Goal: Task Accomplishment & Management: Use online tool/utility

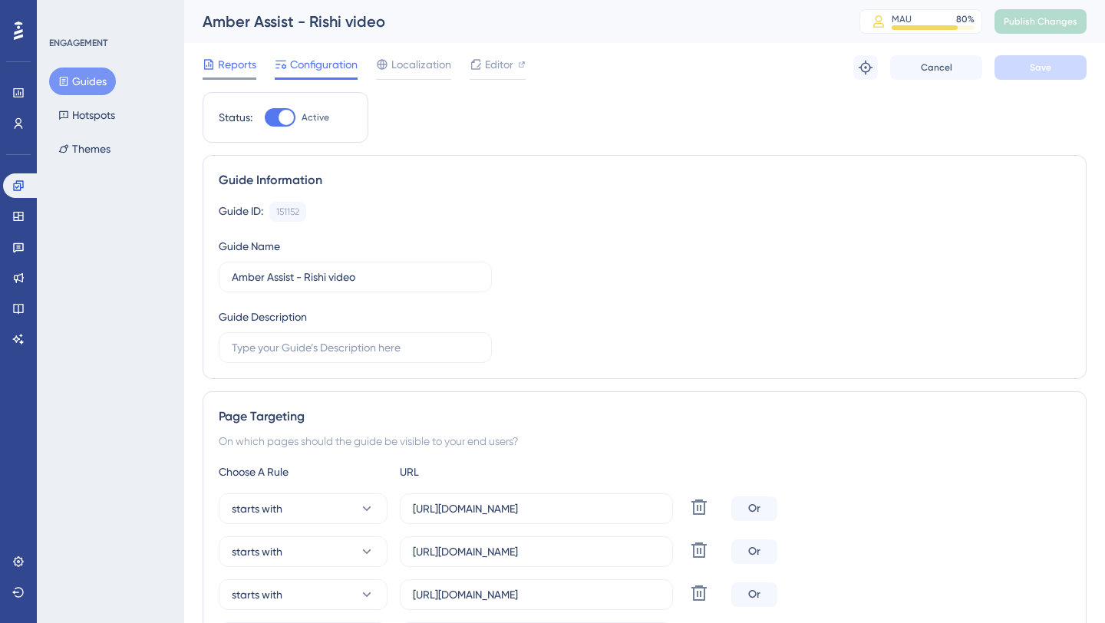
click at [234, 65] on span "Reports" at bounding box center [237, 64] width 38 height 18
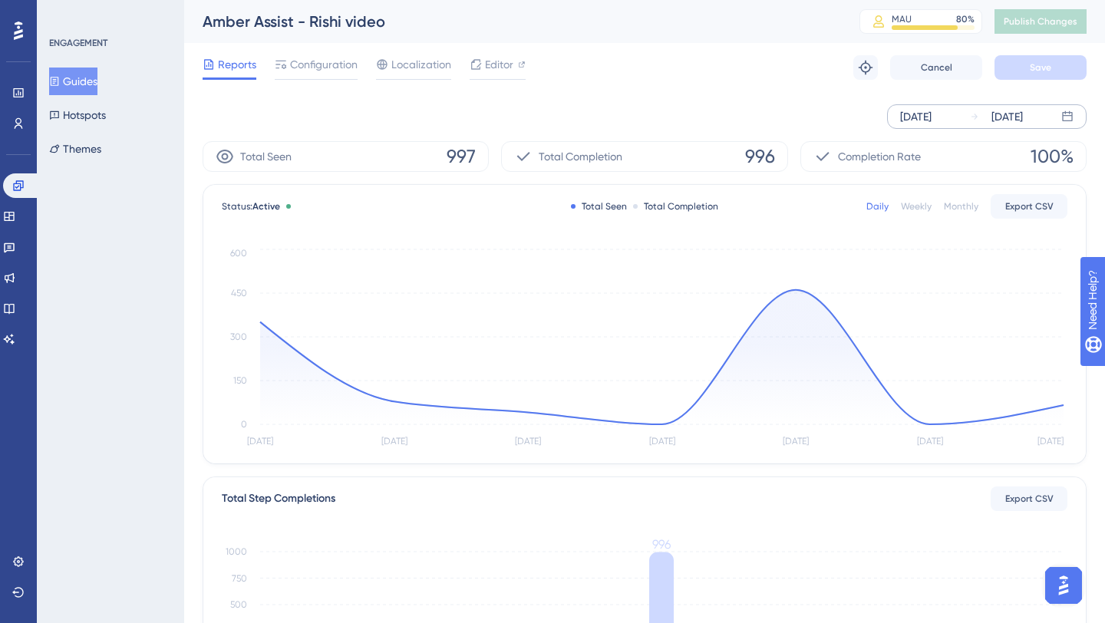
click at [1073, 117] on div "[DATE] [DATE]" at bounding box center [986, 116] width 199 height 25
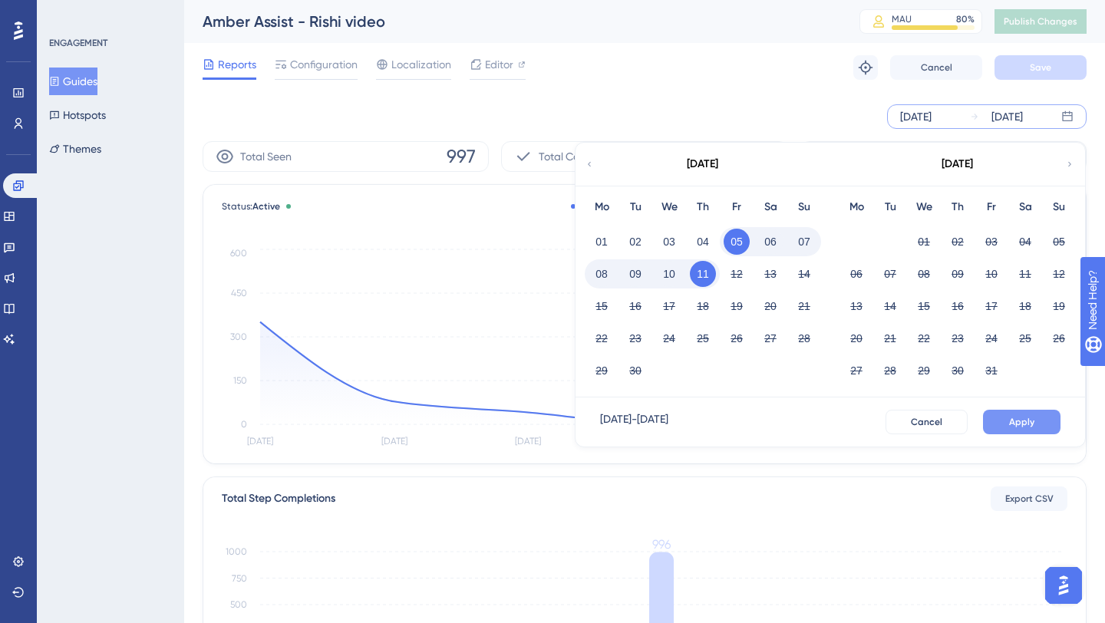
click at [1018, 425] on span "Apply" at bounding box center [1021, 422] width 25 height 12
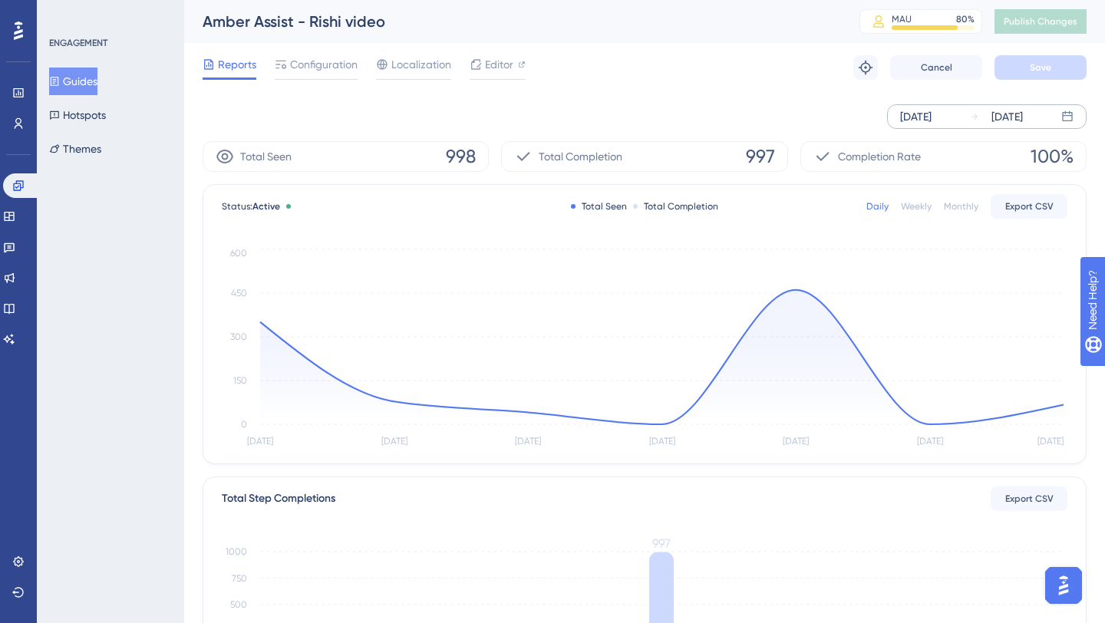
click at [924, 206] on div "Weekly" at bounding box center [916, 206] width 31 height 12
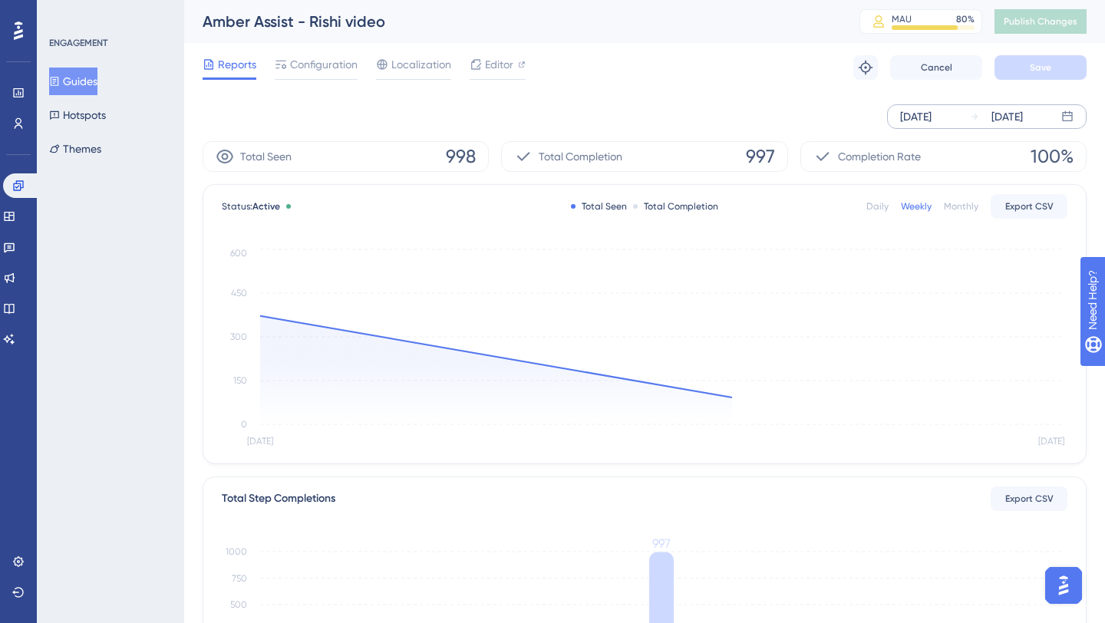
click at [924, 206] on div "Weekly" at bounding box center [916, 206] width 31 height 12
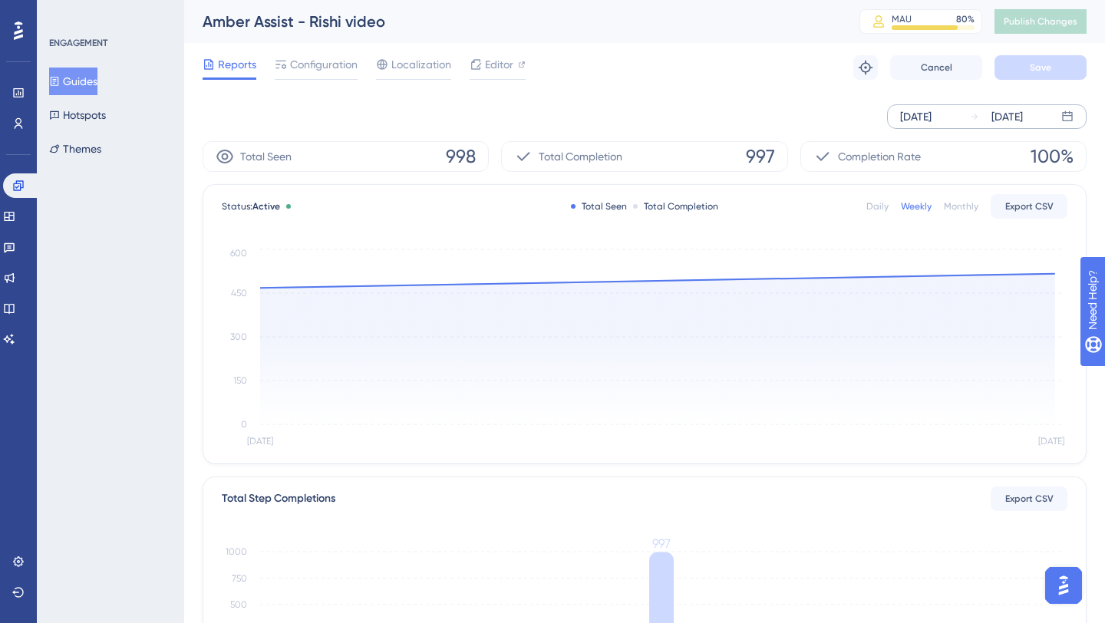
click at [880, 204] on div "Daily" at bounding box center [877, 206] width 22 height 12
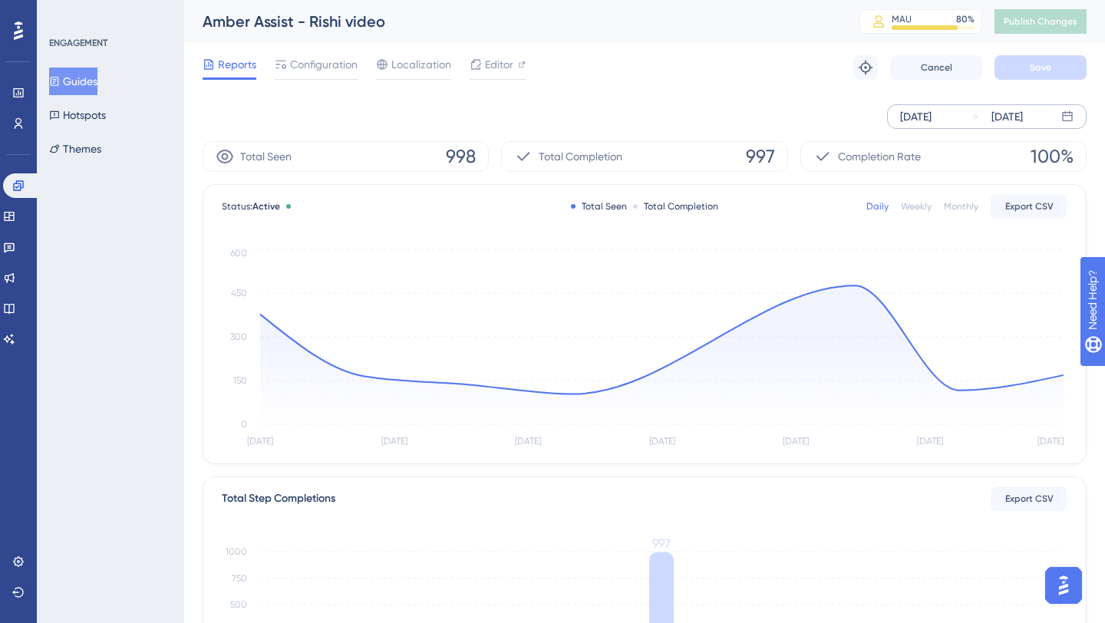
click at [758, 154] on span "997" at bounding box center [760, 156] width 29 height 25
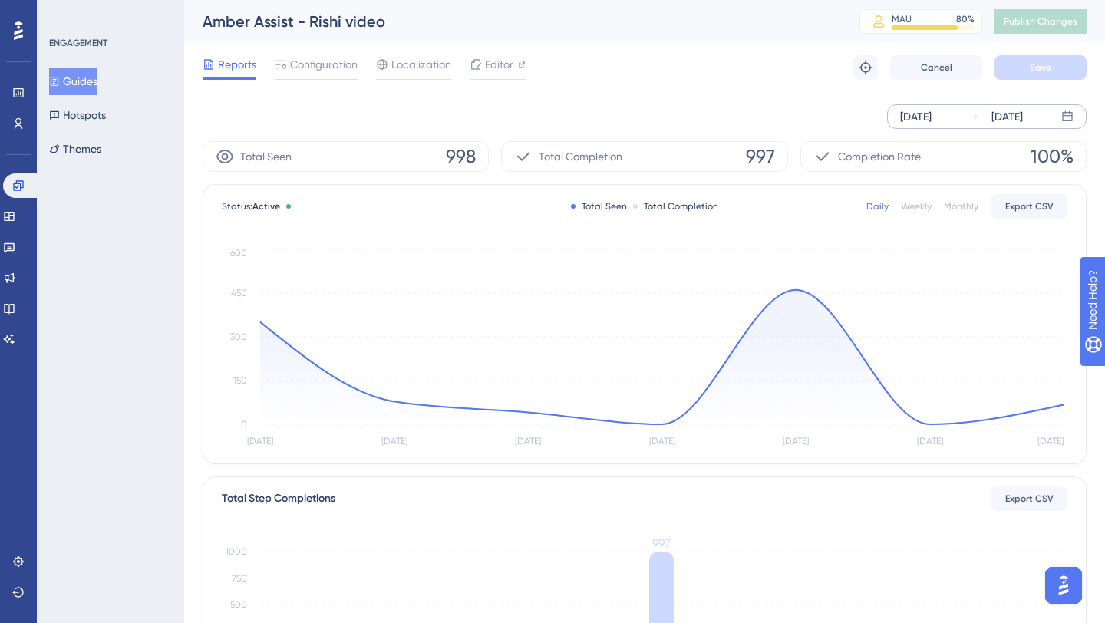
click at [1072, 114] on icon at bounding box center [1067, 116] width 10 height 10
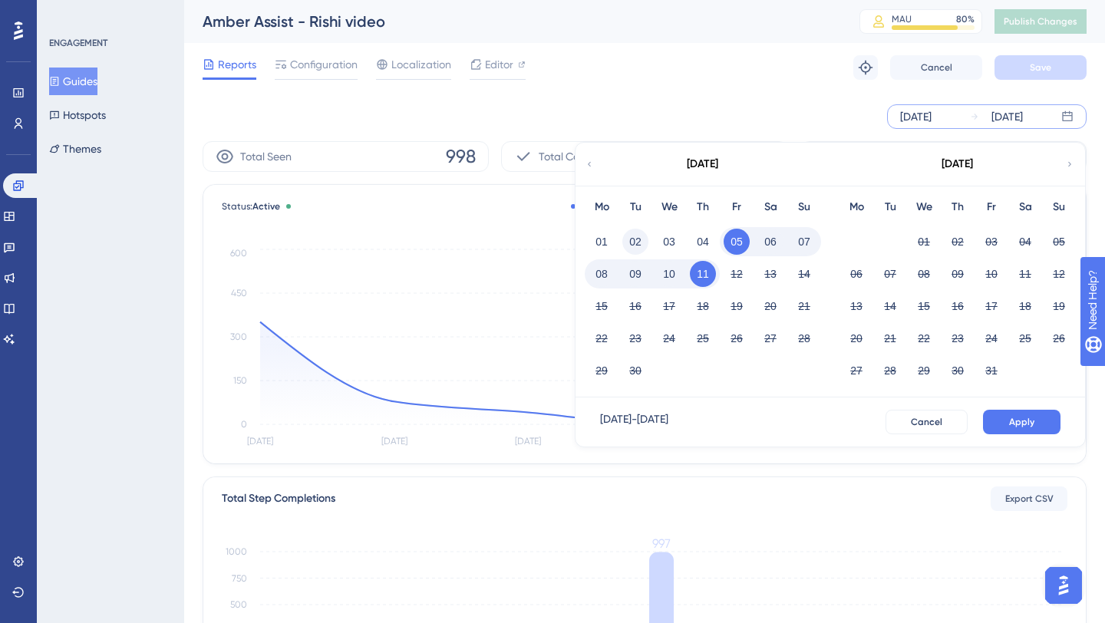
click at [632, 242] on button "02" at bounding box center [635, 242] width 26 height 26
click at [1049, 416] on button "Apply" at bounding box center [1021, 422] width 77 height 25
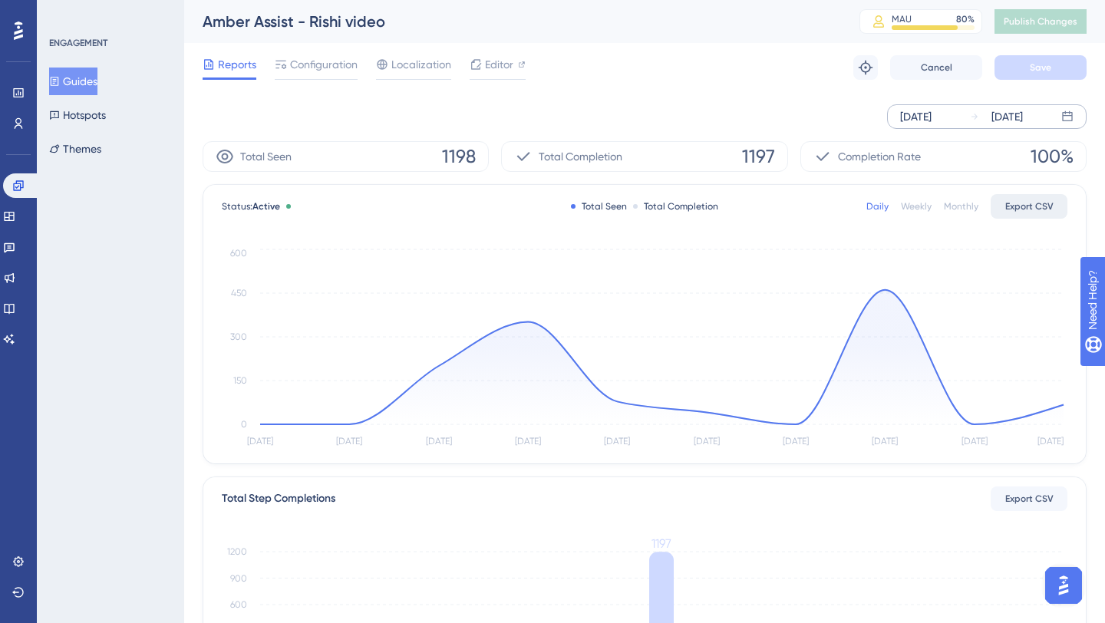
click at [1037, 208] on span "Export CSV" at bounding box center [1029, 206] width 48 height 12
click at [759, 160] on span "1197" at bounding box center [758, 156] width 33 height 25
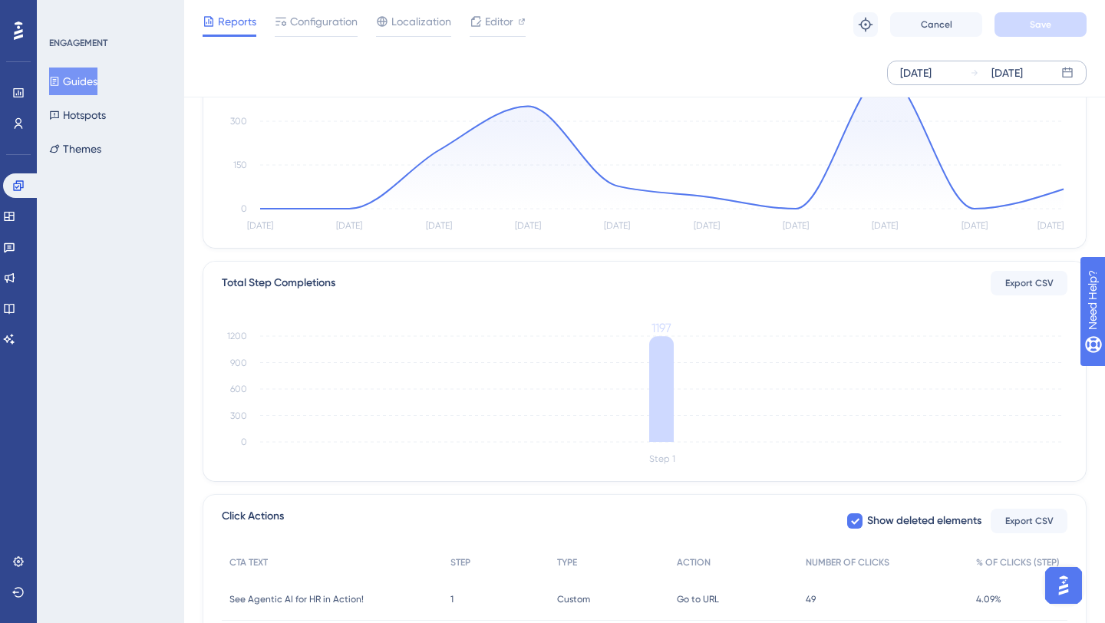
scroll to position [205, 0]
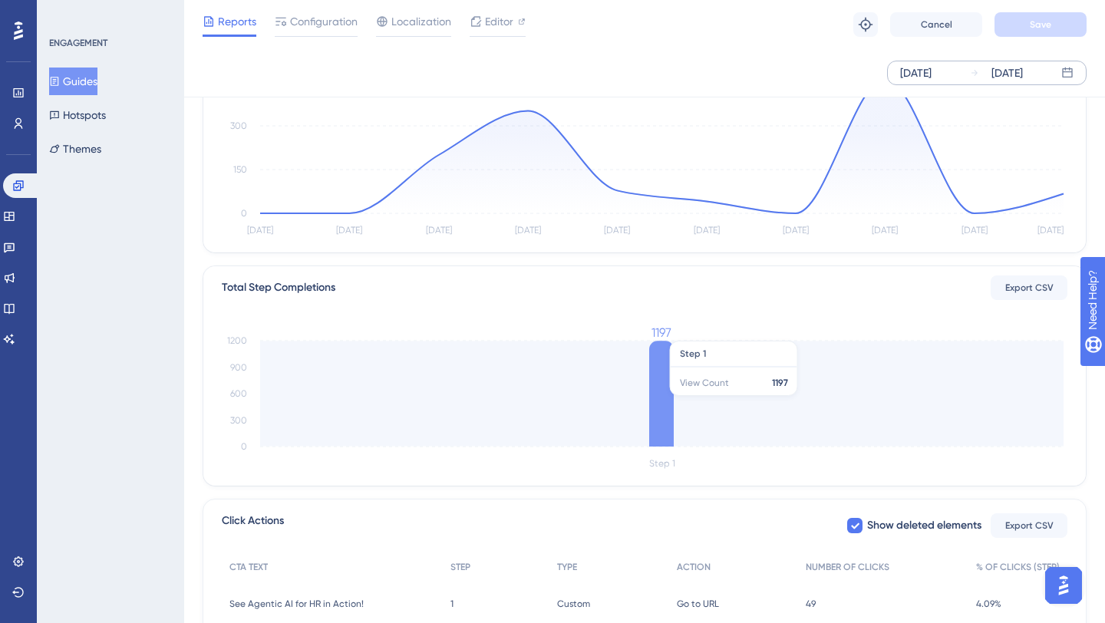
click at [708, 387] on icon "Step 1 0 300 600 900 1200 1197" at bounding box center [645, 400] width 846 height 147
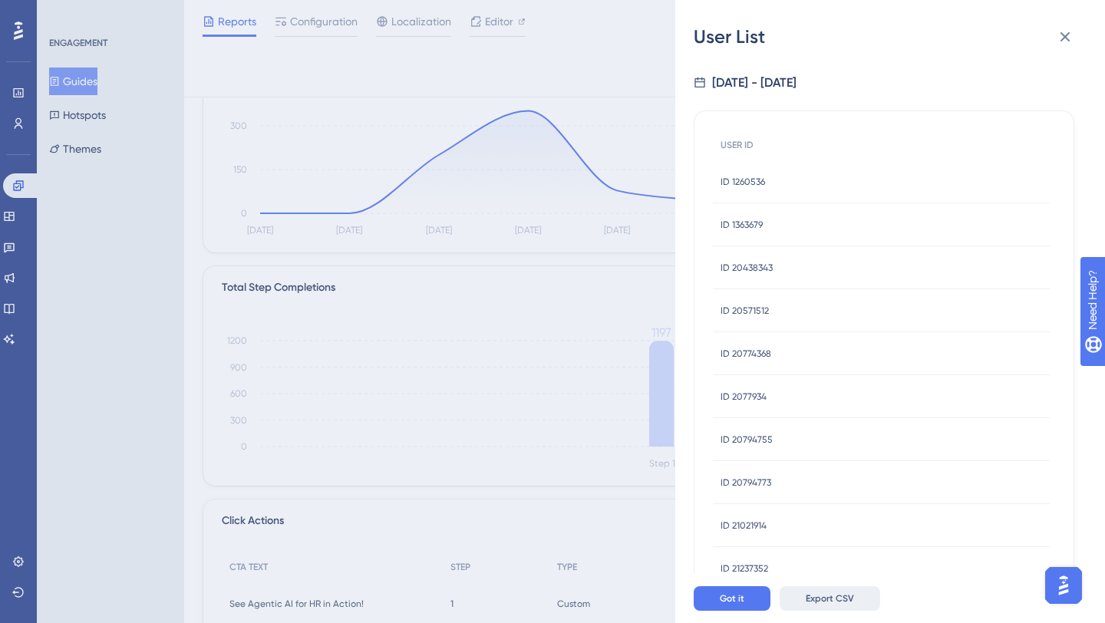
click at [836, 596] on span "Export CSV" at bounding box center [830, 598] width 48 height 12
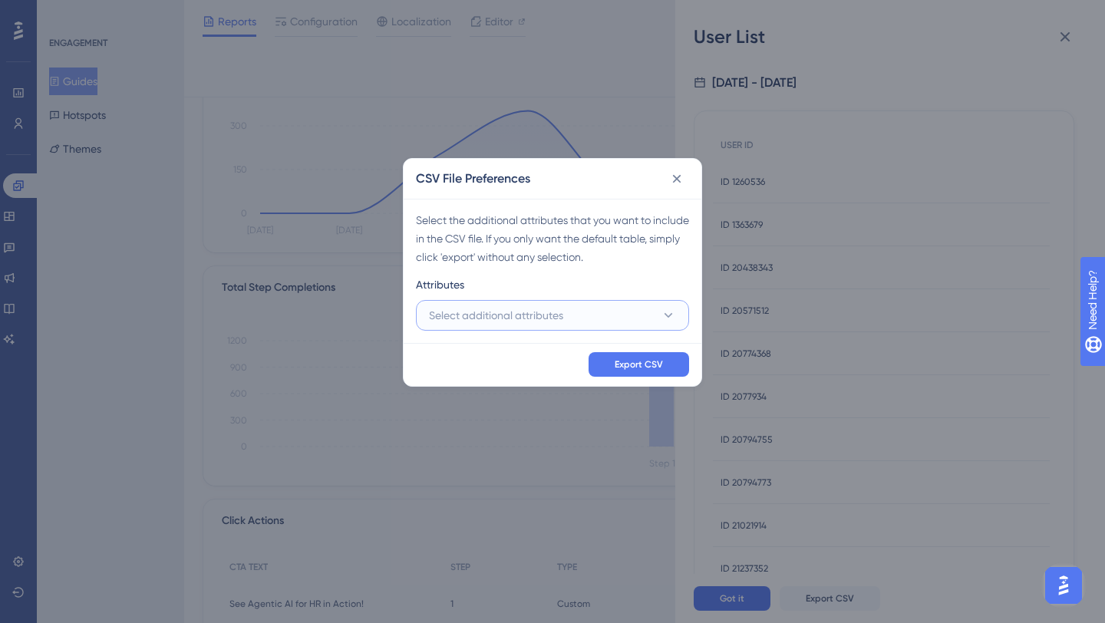
click at [672, 321] on icon at bounding box center [668, 315] width 15 height 15
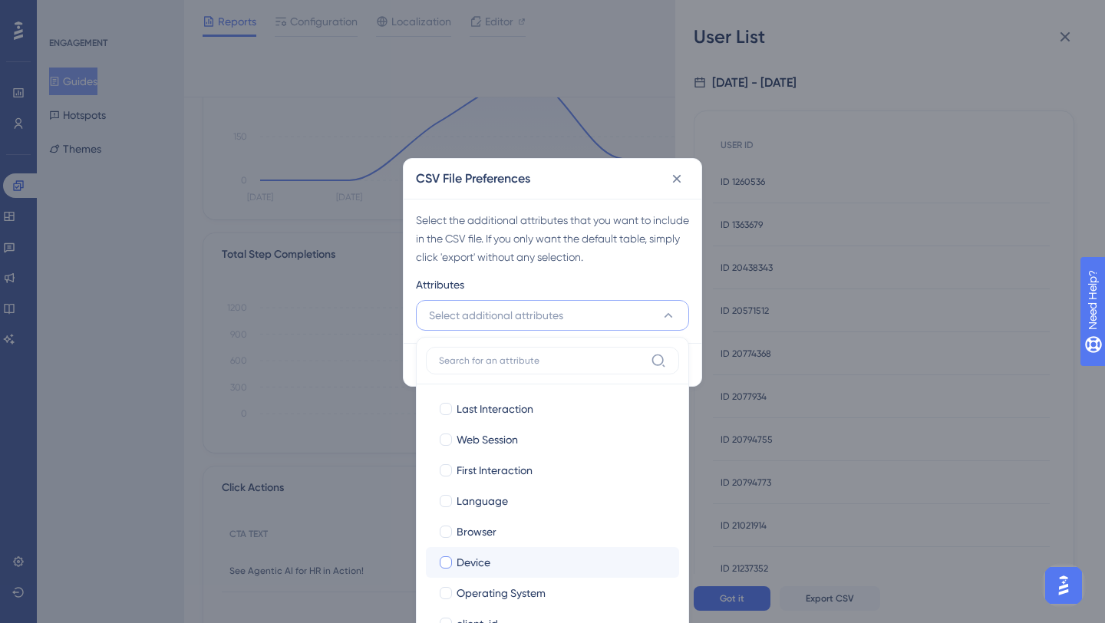
scroll to position [167, 0]
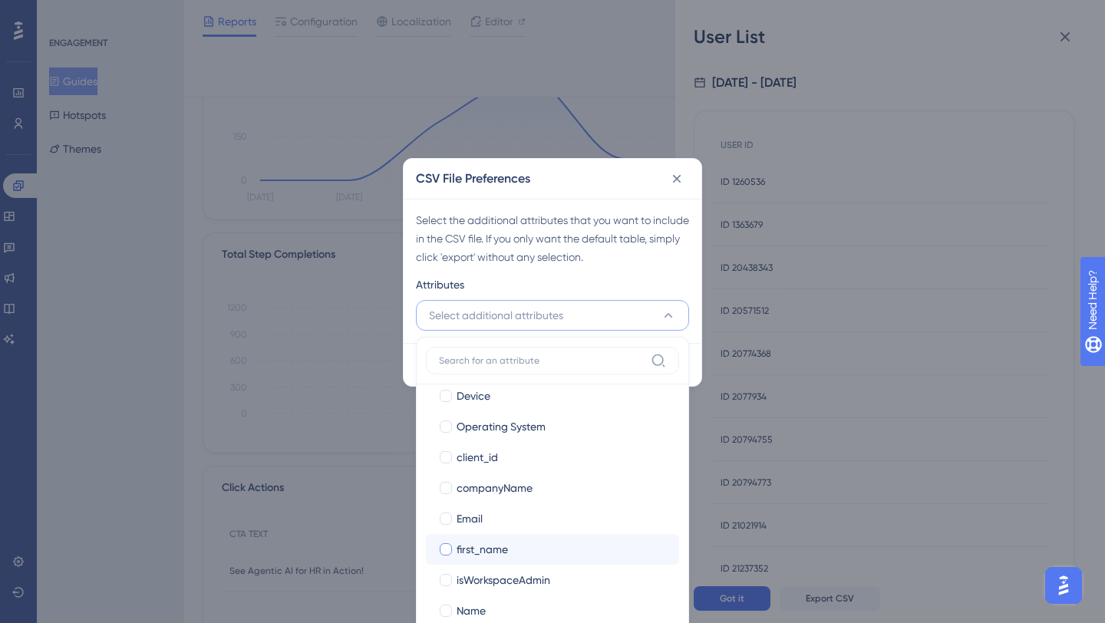
click at [479, 542] on span "first_name" at bounding box center [482, 549] width 51 height 18
checkbox input "true"
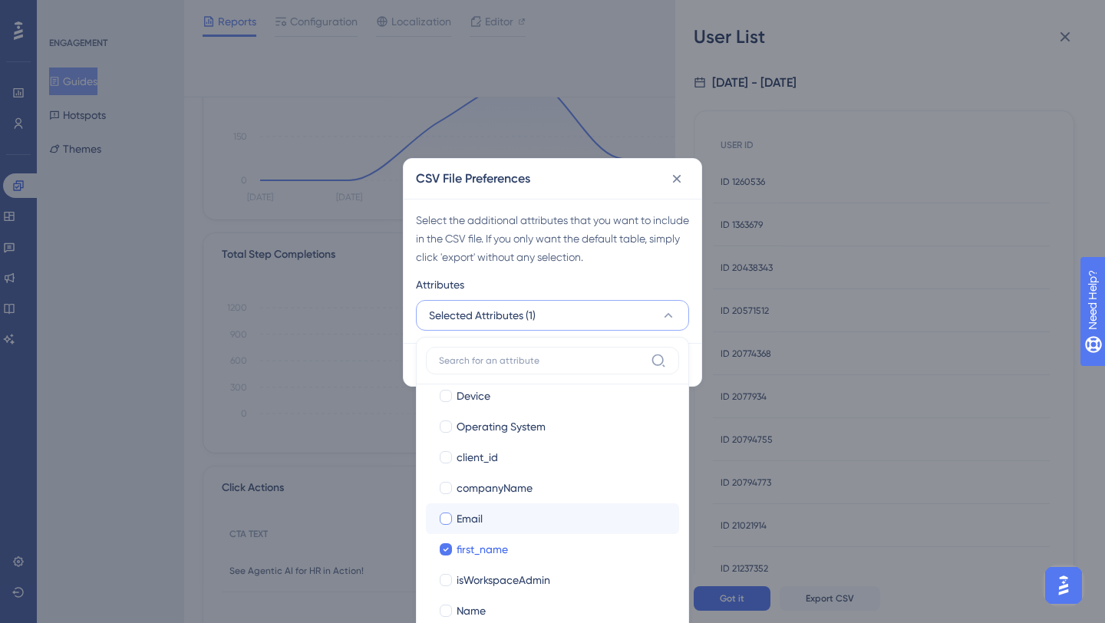
click at [478, 519] on span "Email" at bounding box center [470, 518] width 26 height 18
checkbox input "true"
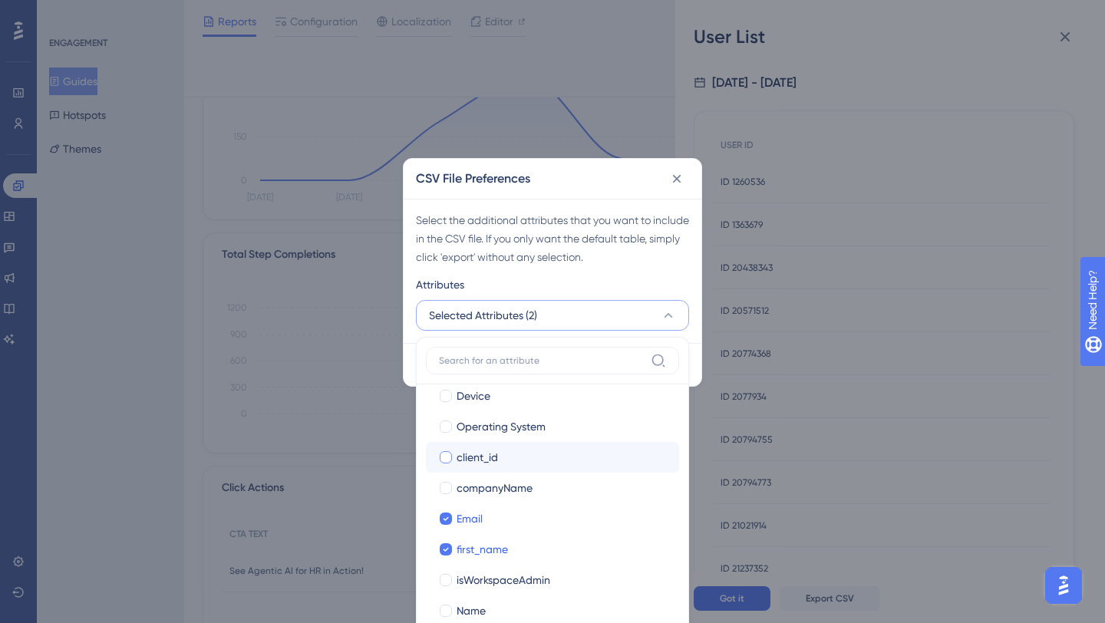
click at [488, 460] on span "client_id" at bounding box center [477, 457] width 41 height 18
checkbox input "true"
click at [492, 486] on span "companyName" at bounding box center [495, 488] width 76 height 18
checkbox input "true"
click at [670, 282] on div "Attributes" at bounding box center [552, 287] width 273 height 25
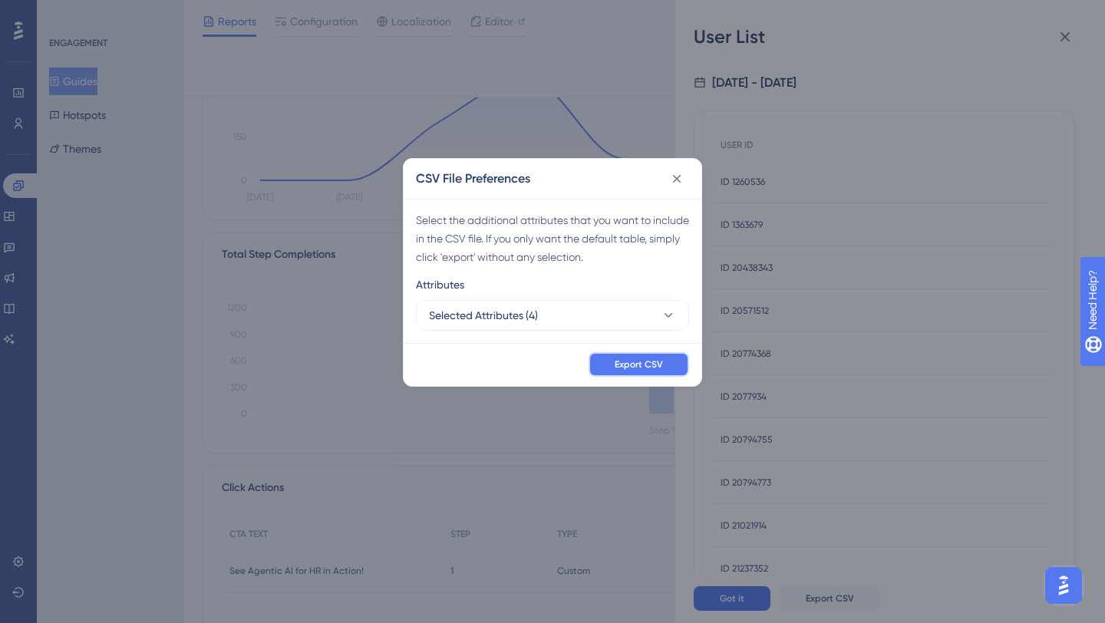
click at [658, 368] on span "Export CSV" at bounding box center [639, 364] width 48 height 12
